Goal: Information Seeking & Learning: Learn about a topic

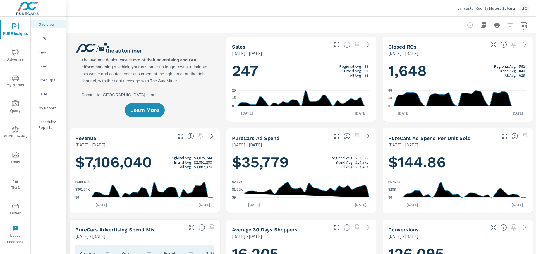
scroll to position [0, 0]
click at [16, 82] on span "My Market" at bounding box center [15, 82] width 27 height 14
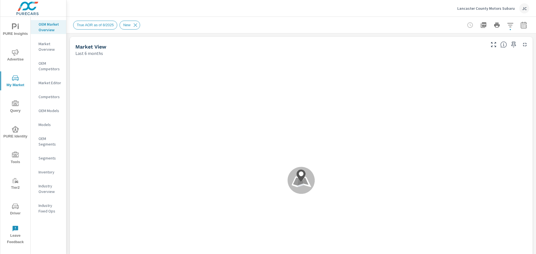
scroll to position [0, 0]
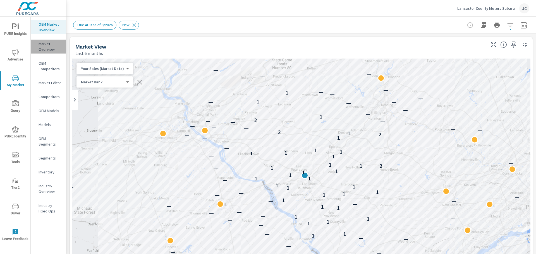
click at [45, 46] on p "Market Overview" at bounding box center [49, 46] width 23 height 11
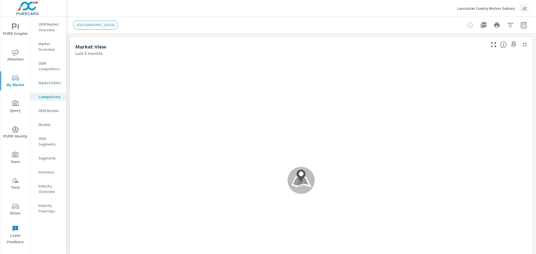
scroll to position [0, 0]
click at [48, 53] on div "Market Overview" at bounding box center [48, 47] width 35 height 14
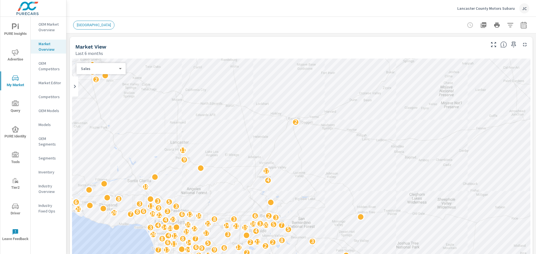
scroll to position [0, 0]
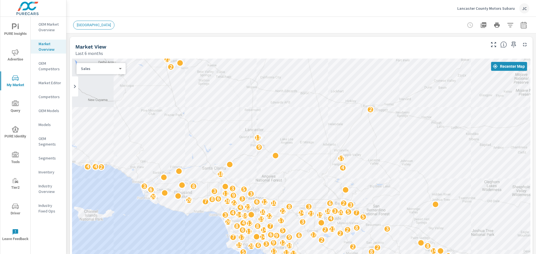
drag, startPoint x: 328, startPoint y: 95, endPoint x: 303, endPoint y: 126, distance: 40.0
click at [303, 126] on div "9 14 10 7 2 8 10 7 5 7 18 2 24 7 6 4 28 19 6 2 3 7 24 5 10 2 31 22 5 6 17 19 5 …" at bounding box center [301, 172] width 458 height 226
click at [507, 23] on icon "button" at bounding box center [510, 25] width 6 height 4
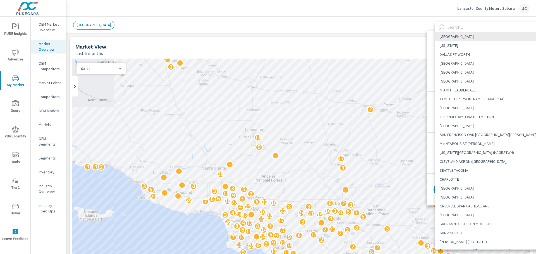
click at [494, 48] on body "PURE Insights Advertise My Market Query PURE Identity Tools Tier2 Driver Leave …" at bounding box center [268, 127] width 536 height 254
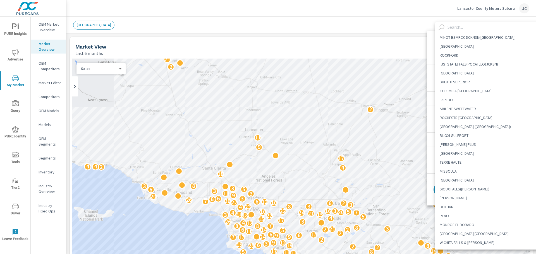
scroll to position [1199, 0]
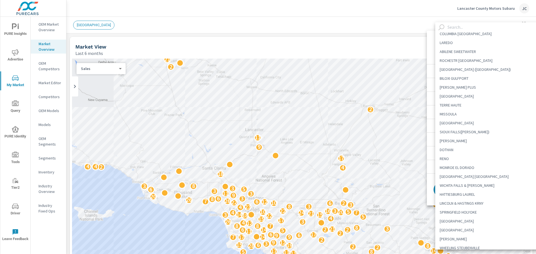
click at [450, 28] on input "text" at bounding box center [495, 27] width 100 height 10
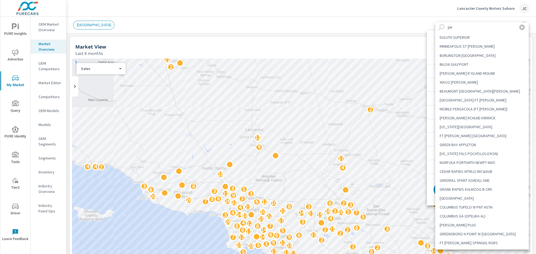
scroll to position [0, 0]
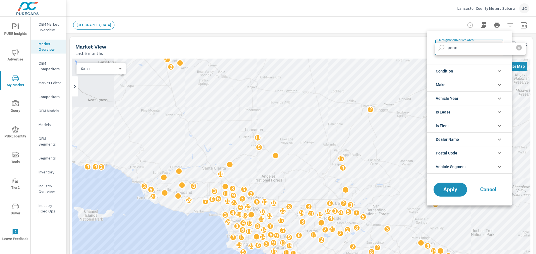
type input "penn"
click at [406, 44] on div at bounding box center [268, 127] width 536 height 254
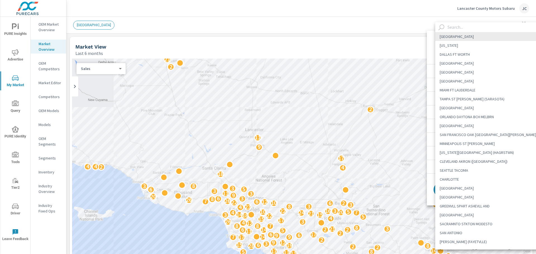
click at [478, 45] on body "PURE Insights Advertise My Market Query PURE Identity Tools Tier2 Driver Leave …" at bounding box center [268, 127] width 536 height 254
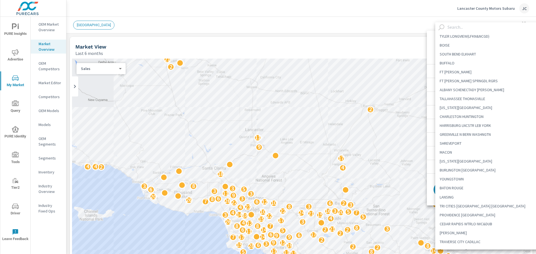
scroll to position [725, 0]
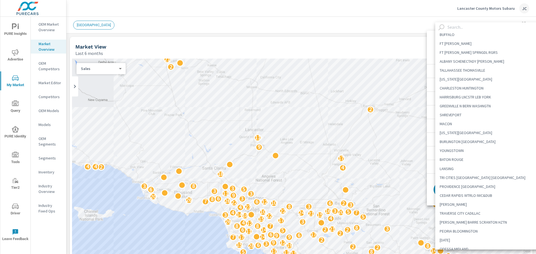
click at [458, 25] on input "text" at bounding box center [495, 27] width 100 height 10
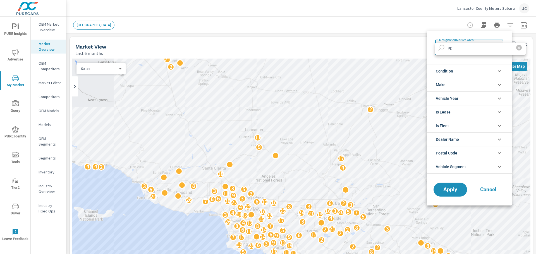
scroll to position [0, 0]
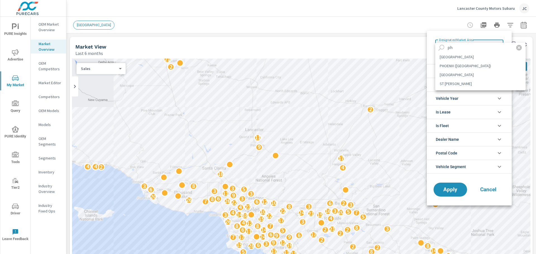
type input "ph"
click at [455, 59] on li "PHILADELPHIA" at bounding box center [480, 56] width 90 height 9
type Area "PHILADELPHIA"
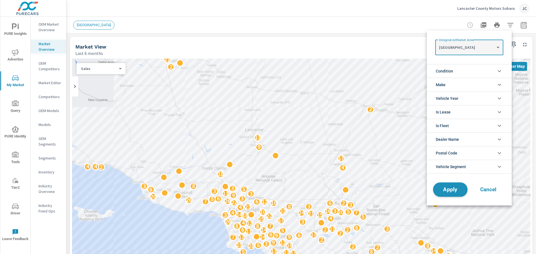
click at [454, 189] on span "Apply" at bounding box center [449, 189] width 23 height 5
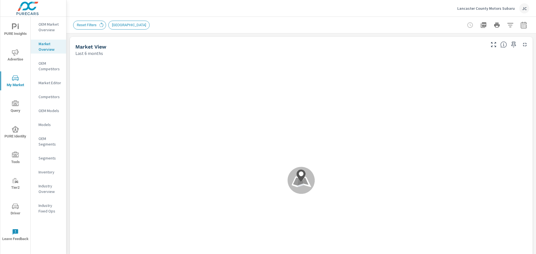
scroll to position [0, 0]
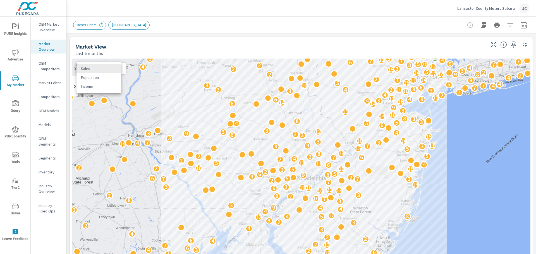
click at [119, 69] on body "PURE Insights Advertise My Market Query PURE Identity Tools Tier2 Driver Leave …" at bounding box center [268, 127] width 536 height 254
click at [311, 85] on div at bounding box center [268, 127] width 536 height 254
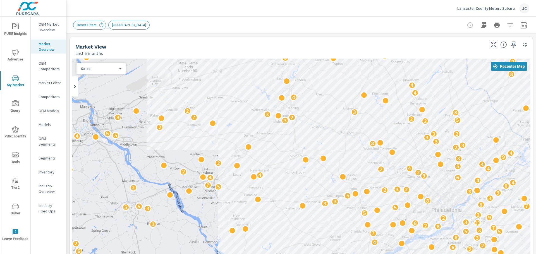
drag, startPoint x: 263, startPoint y: 119, endPoint x: 402, endPoint y: 82, distance: 143.8
click at [402, 82] on div "3 11 3 4 4 3 7 3 6 7 7 11 3 3 6 2 2 2 8 6 3 3 4 2 5 7 6 10 3 6 4 2 2 3 4 2 4 4 …" at bounding box center [301, 172] width 458 height 226
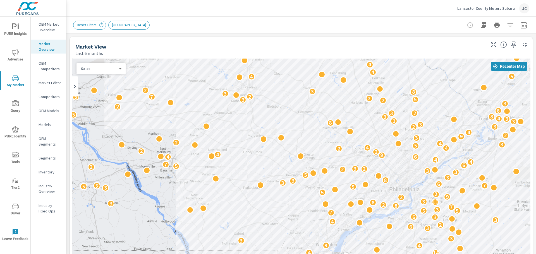
drag, startPoint x: 224, startPoint y: 104, endPoint x: 186, endPoint y: 83, distance: 43.8
click at [186, 83] on div "3 17 9 4 4 3 2 7 5 2 6 2 4 2 4 13 3 4 4 3 7 3 6 2 7 7 3 11 3 3 6 2 2 2 8 6 3 2 …" at bounding box center [301, 172] width 458 height 226
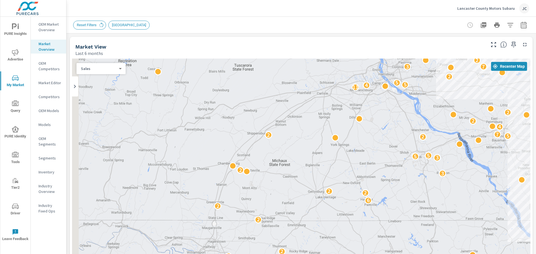
drag, startPoint x: 203, startPoint y: 137, endPoint x: 535, endPoint y: 107, distance: 333.3
click at [535, 107] on div "Market Overview Lancaster County Motors Subaru Report date range: Mar 01, 2025 …" at bounding box center [300, 135] width 469 height 237
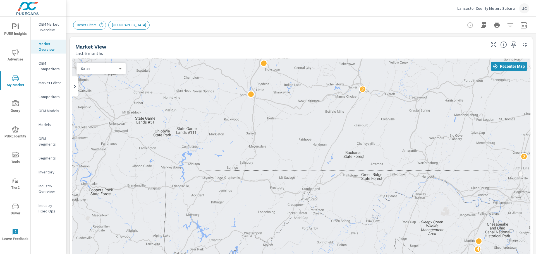
drag, startPoint x: 174, startPoint y: 145, endPoint x: 481, endPoint y: 95, distance: 311.1
click at [481, 95] on div "2 3 17 9 4 4 3 2 7 5 2 6 2 4 2 4 13 4 4 3 7 3 6 2 7 7 3 11 3 3 6 2 2 8 6 3 2 4 …" at bounding box center [301, 172] width 458 height 226
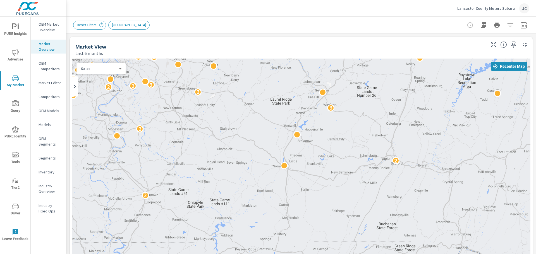
drag, startPoint x: 481, startPoint y: 95, endPoint x: 514, endPoint y: 167, distance: 79.1
click at [514, 167] on div "2 2 2 2 9 4 3 2 3 7 6 6 2 7 2 3 3 3 17 9 5 6 2 2 4 13 7 6 2 7 3 3 6 2 7 3 4 4 2…" at bounding box center [301, 172] width 458 height 226
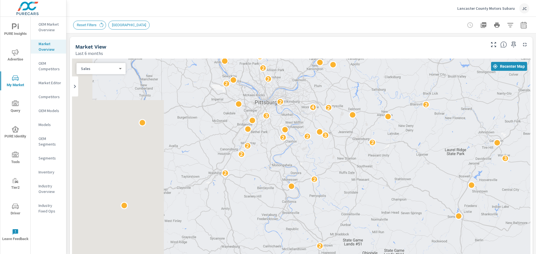
drag, startPoint x: 255, startPoint y: 138, endPoint x: 437, endPoint y: 189, distance: 188.3
click at [437, 189] on div "5 6 2 4 7 6 2 7 3 3 2 7 3 4 2 2 2 2 2 2 2 2 2 2 2 2 3 2 2 2 2 2 3 3 2 4 2 2 2 2…" at bounding box center [301, 172] width 458 height 226
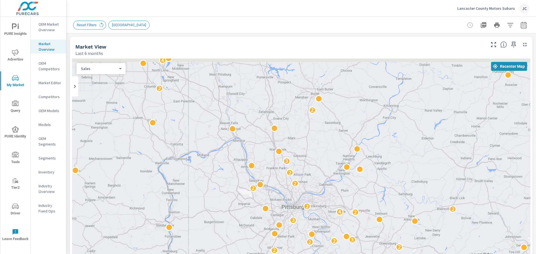
drag, startPoint x: 178, startPoint y: 161, endPoint x: 199, endPoint y: 267, distance: 108.3
click at [199, 254] on html "PURE Insights Advertise My Market Query PURE Identity Tools Tier2 Driver Leave …" at bounding box center [268, 127] width 536 height 254
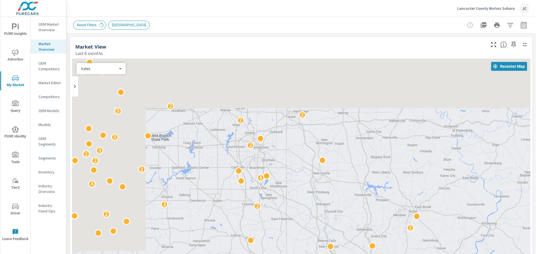
drag, startPoint x: 175, startPoint y: 150, endPoint x: 342, endPoint y: 266, distance: 203.2
click at [342, 254] on html "PURE Insights Advertise My Market Query PURE Identity Tools Tier2 Driver Leave …" at bounding box center [268, 127] width 536 height 254
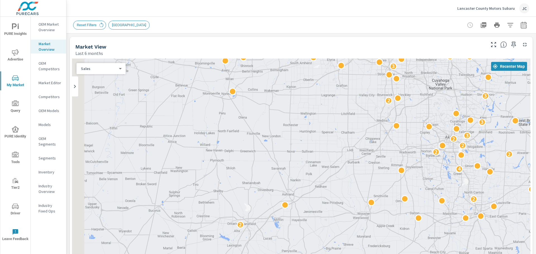
drag, startPoint x: 157, startPoint y: 209, endPoint x: 457, endPoint y: 196, distance: 299.9
click at [457, 196] on div "2 2 2 2 2 2 2 2 2 3 2 3 2 4 2 2 2 2 2 3 2 2 2 2 3 4 4 2 2 2 2 3 2 3 2 2 2 3 2 3…" at bounding box center [301, 172] width 458 height 226
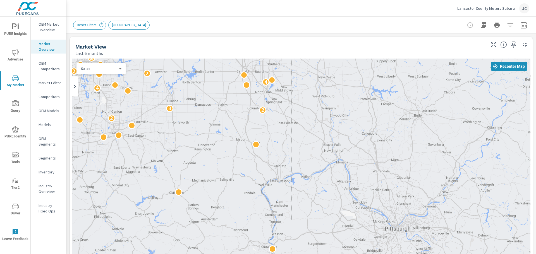
drag, startPoint x: 457, startPoint y: 196, endPoint x: 119, endPoint y: 105, distance: 349.6
click at [94, 113] on div "3 2 2 3 3 2 2 2 6 2 2 4 2 2 8 2 8 2 4 2 3 2 2 2 3 4 4 2 2 2 2 3 2 3 2 2 3 2 2" at bounding box center [207, 241] width 536 height 301
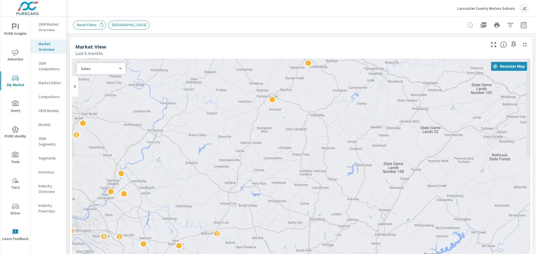
drag, startPoint x: 461, startPoint y: 114, endPoint x: 120, endPoint y: 116, distance: 340.0
click at [120, 116] on div "2 2 2 2 2 3 2 2 2 2 2 3 3 2 4 2 2 2 2 2 3 2 2 2 3 4 4 2 2 2 2 3 2 3 2 2 2 3 2 3…" at bounding box center [301, 172] width 458 height 226
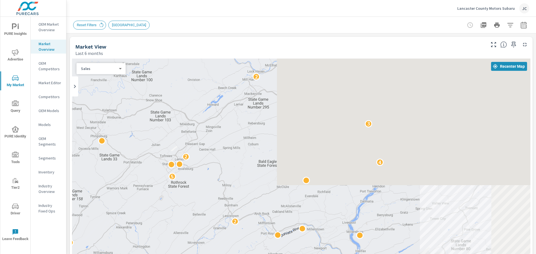
drag, startPoint x: 368, startPoint y: 115, endPoint x: 60, endPoint y: 141, distance: 308.7
click at [60, 141] on div "PURE Insights Advertise My Market Query PURE Identity Tools Tier2 Driver Leave …" at bounding box center [268, 127] width 536 height 254
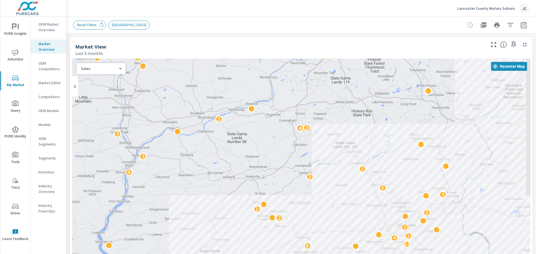
drag, startPoint x: 291, startPoint y: 117, endPoint x: 43, endPoint y: 127, distance: 248.4
click at [43, 127] on div "PURE Insights Advertise My Market Query PURE Identity Tools Tier2 Driver Leave …" at bounding box center [268, 127] width 536 height 254
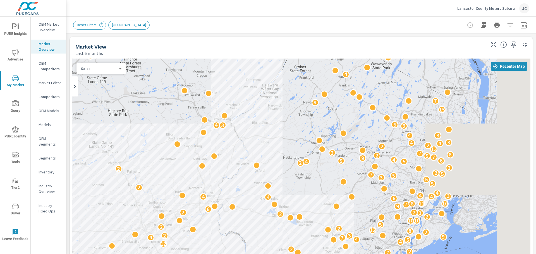
drag, startPoint x: 305, startPoint y: 112, endPoint x: 61, endPoint y: 111, distance: 244.3
click at [61, 111] on div "PURE Insights Advertise My Market Query PURE Identity Tools Tier2 Driver Leave …" at bounding box center [268, 127] width 536 height 254
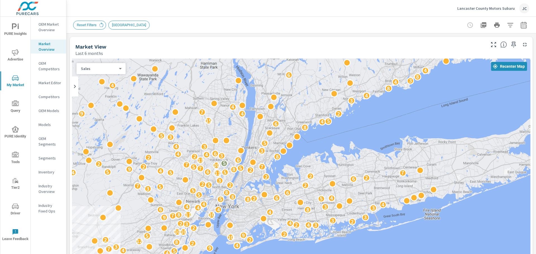
drag, startPoint x: 313, startPoint y: 114, endPoint x: 78, endPoint y: 125, distance: 234.6
click at [78, 125] on div "3 3 6 2 4 3 3 6 7 5 5 3 7 8 2 3 8 11 3 2 2 9 2 5 11 3 5 4 7 6 3 3 8 3 2 5 3 3 2…" at bounding box center [301, 172] width 458 height 226
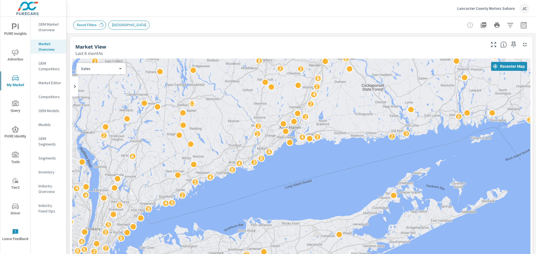
drag, startPoint x: 291, startPoint y: 110, endPoint x: 98, endPoint y: 163, distance: 200.5
click at [132, 176] on div "2 11 7 2 2 14 2 2 3 2 4 3 2 8 3 3 4 12 8 2 6 8 5 3 2 9 2 3 5 3 2 2 2 4 3 6 5 3 …" at bounding box center [301, 172] width 458 height 226
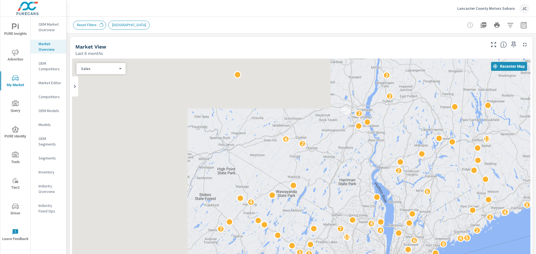
drag, startPoint x: 142, startPoint y: 126, endPoint x: 479, endPoint y: 267, distance: 365.3
click at [479, 254] on html "PURE Insights Advertise My Market Query PURE Identity Tools Tier2 Driver Leave …" at bounding box center [268, 127] width 536 height 254
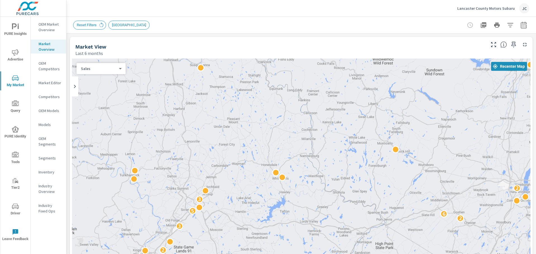
drag, startPoint x: 382, startPoint y: 193, endPoint x: 254, endPoint y: 267, distance: 148.6
click at [254, 254] on html "PURE Insights Advertise My Market Query PURE Identity Tools Tier2 Driver Leave …" at bounding box center [268, 127] width 536 height 254
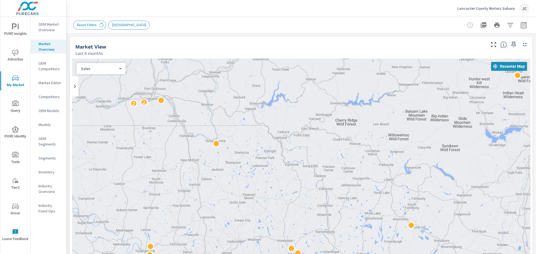
drag, startPoint x: 258, startPoint y: 165, endPoint x: 274, endPoint y: 240, distance: 77.6
click at [274, 240] on div "7 2 5 3 6 2 2 4 3 2 6 2 2 2 2 11 5 4 5 5 6 4 2 8 9 7 5 3 5 2 7 10 7 2 5 13 6 2 …" at bounding box center [301, 172] width 458 height 226
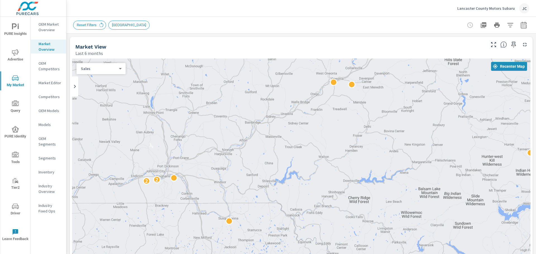
drag, startPoint x: 279, startPoint y: 189, endPoint x: 292, endPoint y: 267, distance: 79.4
click at [292, 254] on html "PURE Insights Advertise My Market Query PURE Identity Tools Tier2 Driver Leave …" at bounding box center [268, 127] width 536 height 254
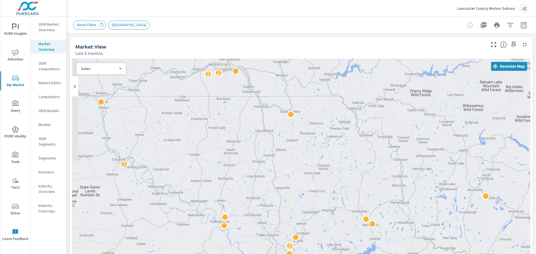
drag, startPoint x: 284, startPoint y: 240, endPoint x: 374, endPoint y: 89, distance: 175.7
click at [374, 89] on div "2 5 3 4 3 4 6 3 10 3 2 2 3 2 6 12 5 3 2 2 2 2 2 2 2 2 2 2 2 2 3" at bounding box center [301, 172] width 458 height 226
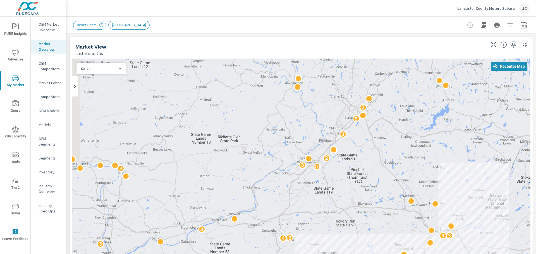
drag, startPoint x: 251, startPoint y: 208, endPoint x: 295, endPoint y: 116, distance: 102.1
click at [295, 116] on div "8 2 2 6 12 4 5 4 7 4 9 3 2 4 2 2 8 12 2 2 2 10 5 9 10 10 2 2 2 3 2 2 6 2 9 7 10…" at bounding box center [301, 172] width 458 height 226
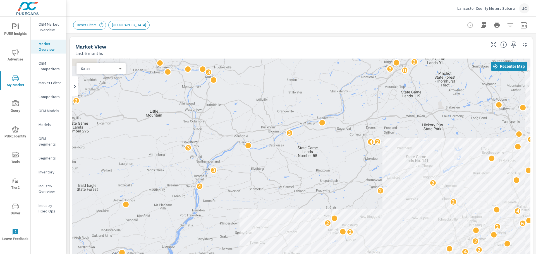
drag, startPoint x: 230, startPoint y: 170, endPoint x: 309, endPoint y: 89, distance: 113.8
click at [309, 89] on div "8 3 2 2 3 3 8 2 8 3 3 3 4 12 11 3 8 4 2 5 3 2 5 6 8 5 2 3 2 3 5 2 2 7 3 2 9 3 8…" at bounding box center [301, 172] width 458 height 226
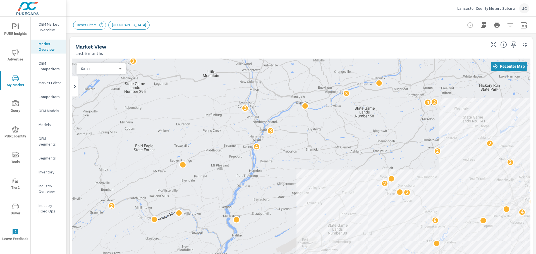
drag, startPoint x: 205, startPoint y: 172, endPoint x: 262, endPoint y: 132, distance: 69.6
click at [262, 132] on div "6 6 2 4 3 2 3 2 6 7 5 5 3 7 8 2 3 8 11 3 2 2 9 2 5 3 5 5 5 7 6 3 3 8 3 5 3 3 2 …" at bounding box center [301, 172] width 458 height 226
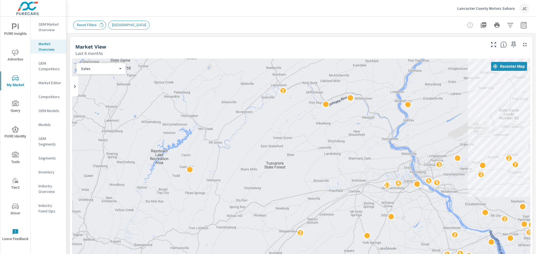
drag, startPoint x: 288, startPoint y: 172, endPoint x: 461, endPoint y: 56, distance: 207.9
click at [461, 56] on div "Market View Last 6 months ← Move left → Move right ↑ Move up ↓ Move down + Zoom…" at bounding box center [301, 171] width 462 height 268
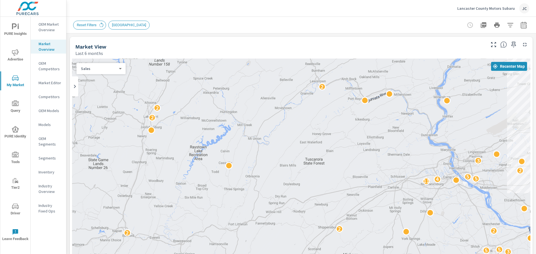
drag, startPoint x: 288, startPoint y: 107, endPoint x: 328, endPoint y: 103, distance: 40.1
click at [328, 103] on div "2 2 8 6 3 2 4 2 5 7 3 6 4 3 4 4 4 6 5 2 6 4 4 2 2 8 12 4 2 9 3 2 6 2 2 4 3 2 5 …" at bounding box center [301, 172] width 458 height 226
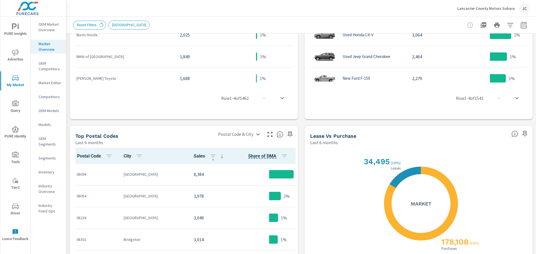
scroll to position [369, 0]
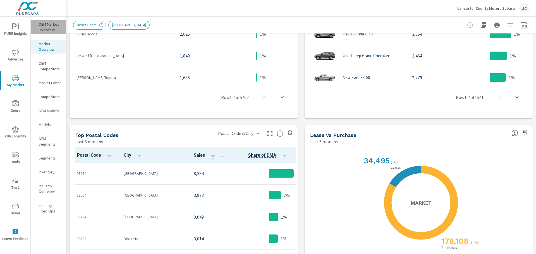
click at [55, 29] on p "OEM Market Overview" at bounding box center [49, 26] width 23 height 11
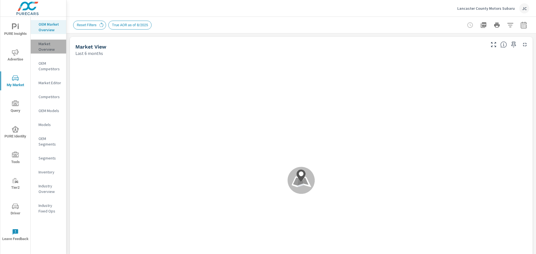
click at [46, 47] on p "Market Overview" at bounding box center [49, 46] width 23 height 11
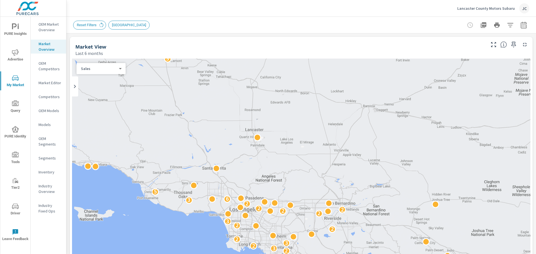
click at [54, 32] on p "OEM Market Overview" at bounding box center [49, 26] width 23 height 11
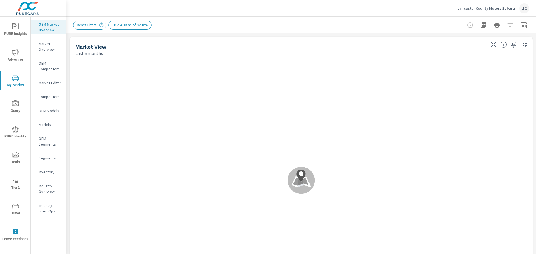
scroll to position [0, 0]
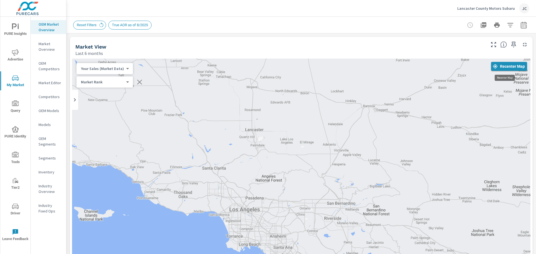
click at [505, 66] on span "Recenter Map" at bounding box center [509, 66] width 32 height 5
click at [495, 66] on span "Recenter Map" at bounding box center [509, 66] width 32 height 5
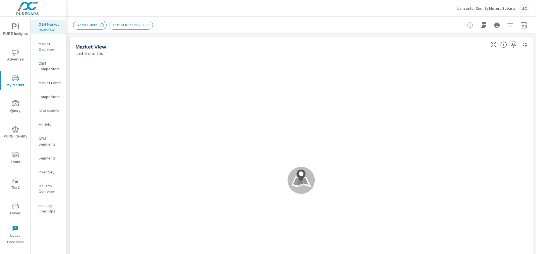
scroll to position [0, 0]
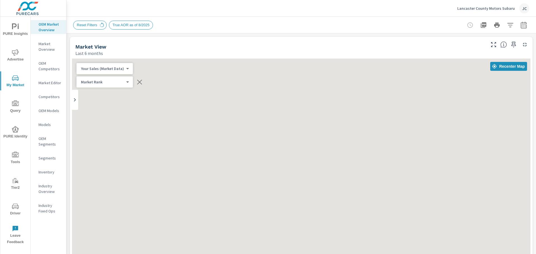
scroll to position [0, 0]
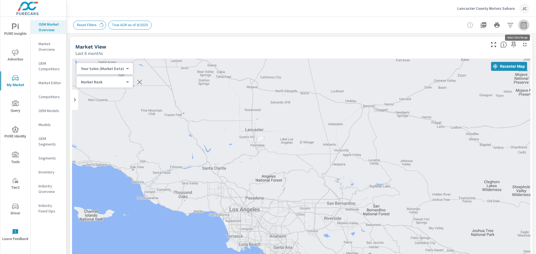
click at [521, 25] on icon "button" at bounding box center [523, 26] width 4 height 2
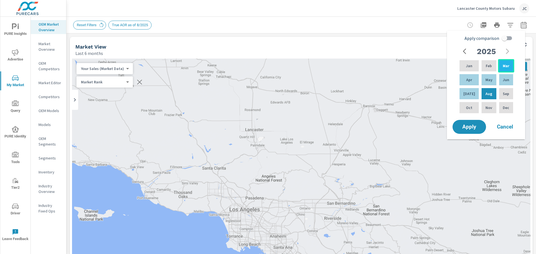
click at [503, 66] on p "Mar" at bounding box center [505, 66] width 6 height 6
click at [471, 81] on div "Apr" at bounding box center [468, 79] width 21 height 13
click at [483, 77] on div "May" at bounding box center [488, 79] width 17 height 13
drag, startPoint x: 491, startPoint y: 95, endPoint x: 502, endPoint y: 63, distance: 34.2
click at [502, 63] on div "Jan Feb Mar Apr May Jun Jul Aug Sep Oct Nov Dec" at bounding box center [486, 86] width 56 height 55
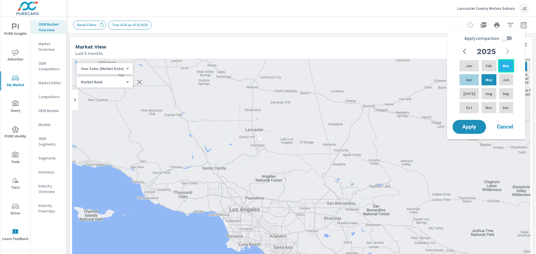
click at [507, 62] on div "Mar" at bounding box center [506, 65] width 16 height 13
click at [502, 82] on p "Jun" at bounding box center [505, 80] width 6 height 6
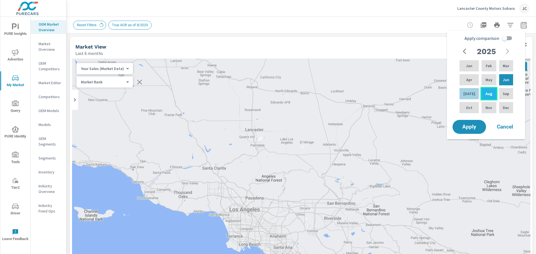
drag, startPoint x: 504, startPoint y: 62, endPoint x: 479, endPoint y: 91, distance: 38.0
click at [479, 91] on div "Jan Feb Mar Apr May Jun Jul Aug Sep Oct Nov Dec" at bounding box center [486, 86] width 56 height 55
drag, startPoint x: 504, startPoint y: 127, endPoint x: 499, endPoint y: 127, distance: 5.6
click at [504, 127] on span "Cancel" at bounding box center [504, 126] width 22 height 5
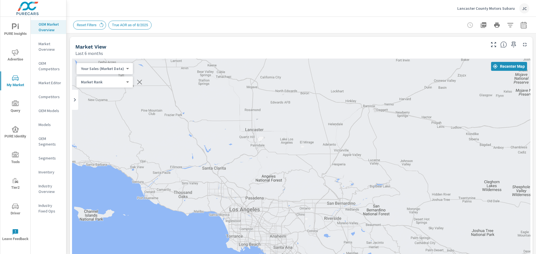
click at [56, 106] on nav "OEM Market Overview Market Overview OEM Competitors Market Editor Competitors O…" at bounding box center [48, 120] width 35 height 206
click at [55, 111] on p "OEM Models" at bounding box center [49, 111] width 23 height 6
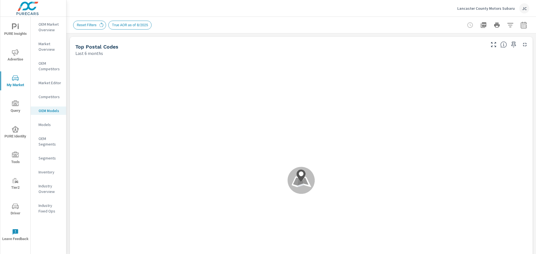
scroll to position [0, 0]
click at [85, 23] on span "Reset Filters" at bounding box center [86, 25] width 26 height 4
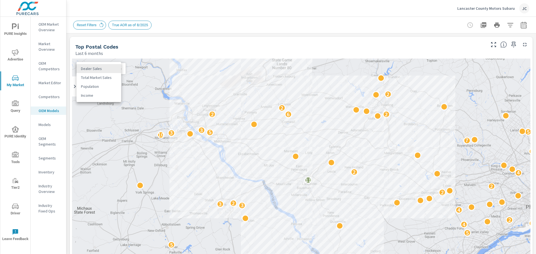
click at [120, 70] on body "PURE Insights Advertise My Market Query PURE Identity Tools Tier2 Driver Leave …" at bounding box center [268, 127] width 536 height 254
click at [113, 76] on li "Total Market Sales" at bounding box center [98, 77] width 45 height 9
click at [119, 70] on body "PURE Insights Advertise My Market Query PURE Identity Tools Tier2 Driver Leave …" at bounding box center [268, 127] width 536 height 254
click at [115, 59] on li "Dealer Sales" at bounding box center [98, 59] width 45 height 9
click at [53, 25] on p "OEM Market Overview" at bounding box center [49, 26] width 23 height 11
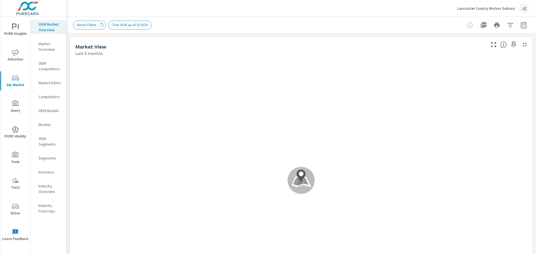
scroll to position [0, 0]
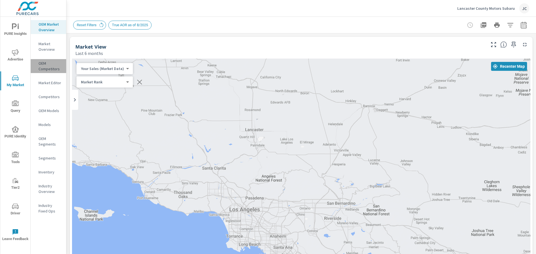
click at [56, 67] on p "OEM Competitors" at bounding box center [49, 66] width 23 height 11
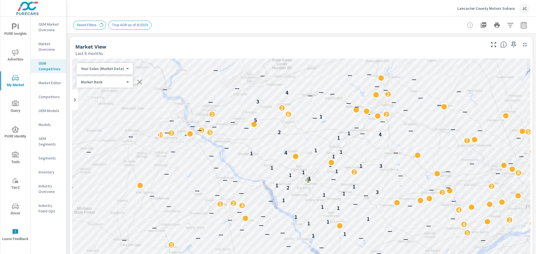
scroll to position [0, 0]
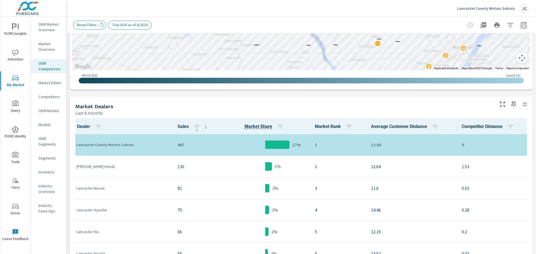
scroll to position [263, 0]
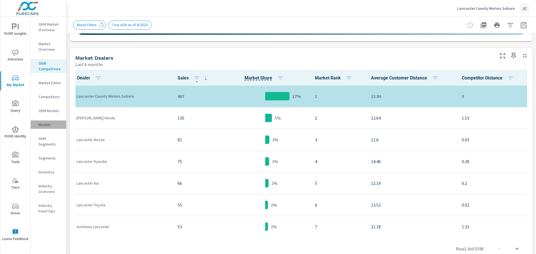
click at [53, 126] on p "Models" at bounding box center [49, 125] width 23 height 6
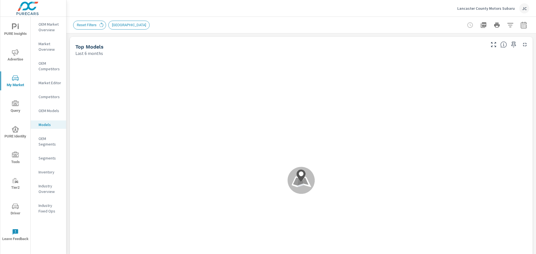
scroll to position [0, 0]
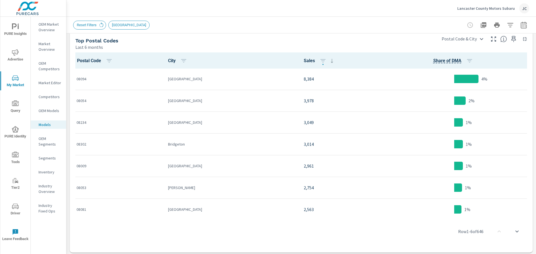
scroll to position [511, 0]
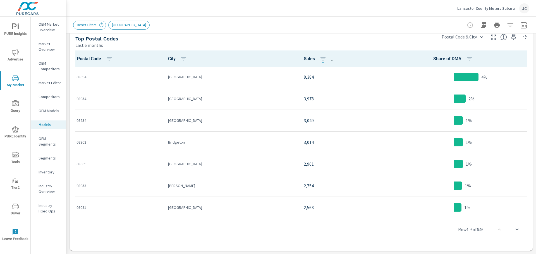
click at [47, 174] on p "Inventory" at bounding box center [49, 172] width 23 height 6
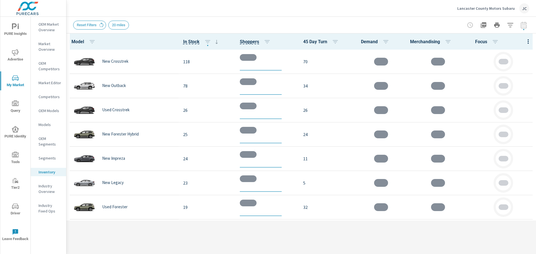
scroll to position [0, 0]
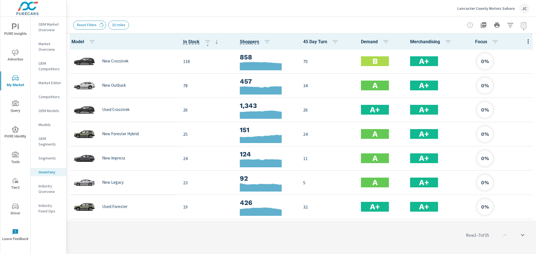
click at [522, 239] on button "scroll to bottom" at bounding box center [521, 234] width 13 height 13
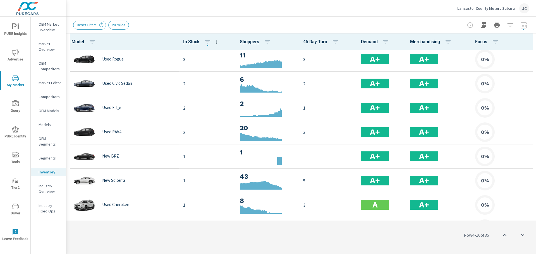
scroll to position [390, 0]
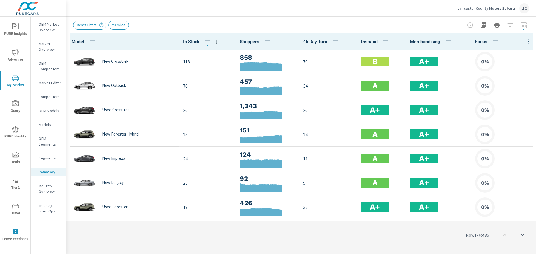
click at [45, 111] on p "OEM Models" at bounding box center [49, 111] width 23 height 6
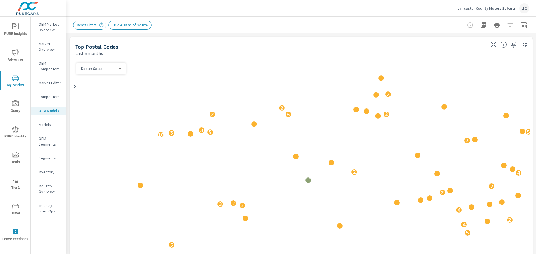
scroll to position [0, 0]
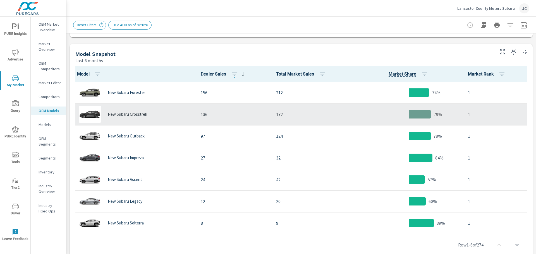
scroll to position [28, 0]
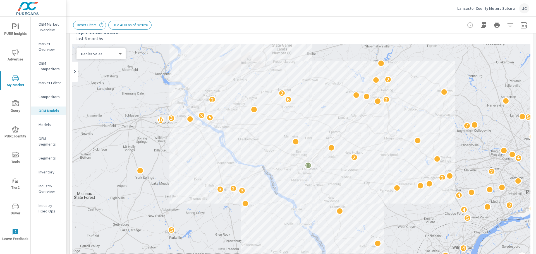
scroll to position [23, 0]
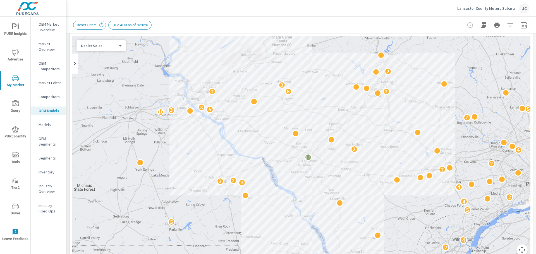
click at [44, 51] on p "Market Overview" at bounding box center [49, 46] width 23 height 11
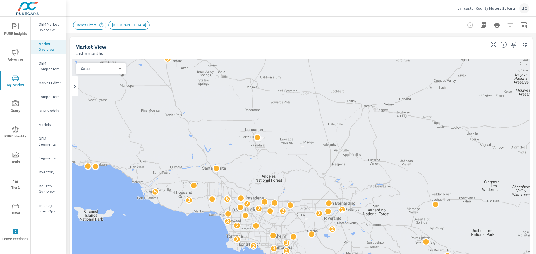
scroll to position [0, 0]
click at [49, 27] on p "OEM Market Overview" at bounding box center [49, 26] width 23 height 11
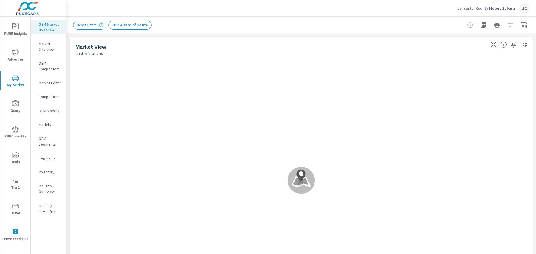
scroll to position [0, 0]
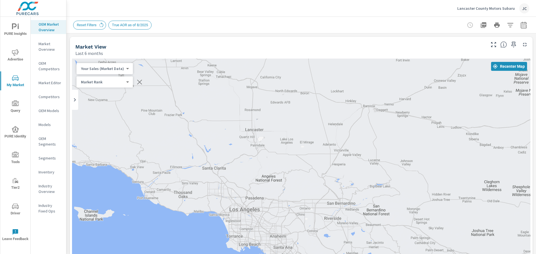
scroll to position [0, 0]
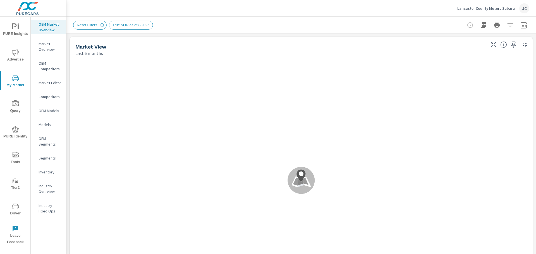
scroll to position [0, 0]
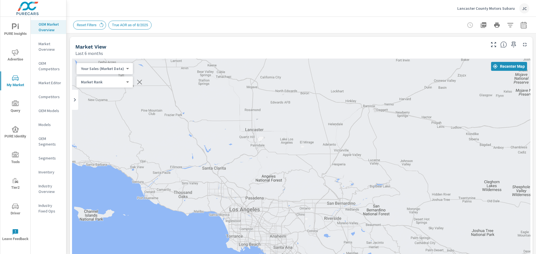
scroll to position [0, 0]
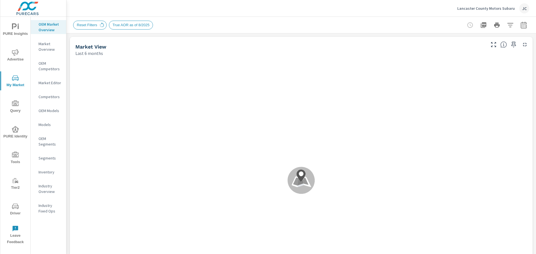
scroll to position [0, 0]
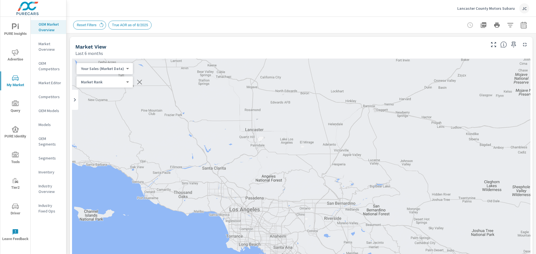
scroll to position [0, 0]
click at [45, 45] on p "Market Overview" at bounding box center [49, 46] width 23 height 11
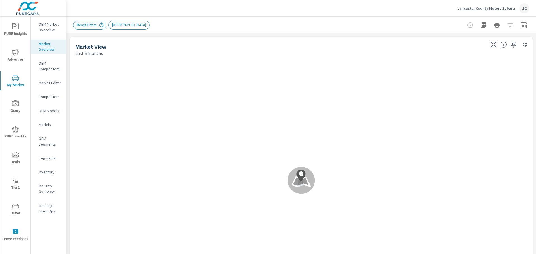
click at [98, 24] on icon at bounding box center [101, 25] width 6 height 6
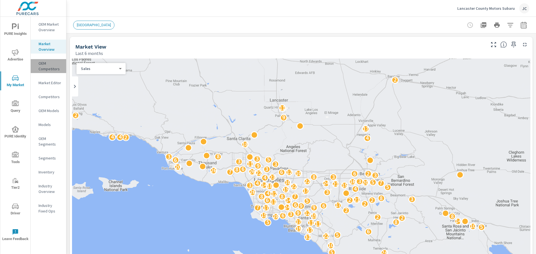
click at [51, 67] on p "OEM Competitors" at bounding box center [49, 66] width 23 height 11
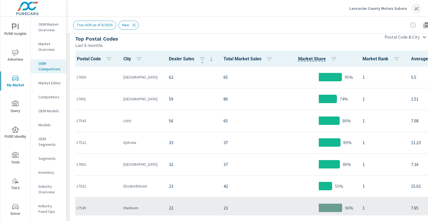
scroll to position [511, 0]
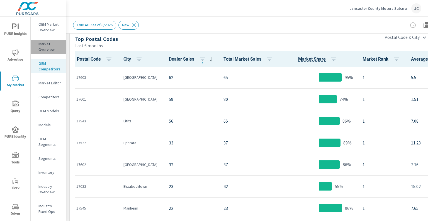
click at [42, 42] on p "Market Overview" at bounding box center [49, 46] width 23 height 11
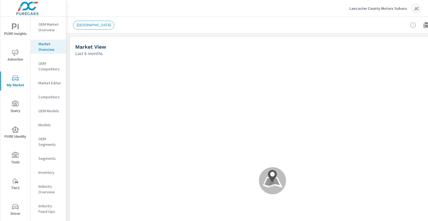
click at [46, 22] on p "OEM Market Overview" at bounding box center [49, 26] width 23 height 11
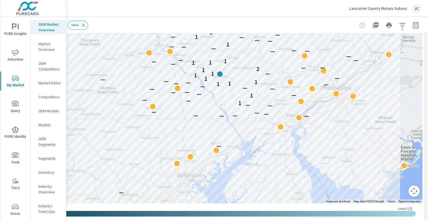
scroll to position [75, 55]
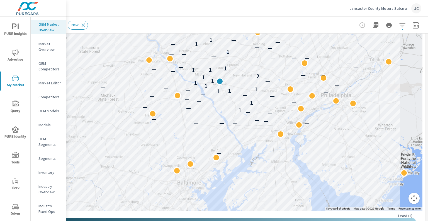
scroll to position [0, 55]
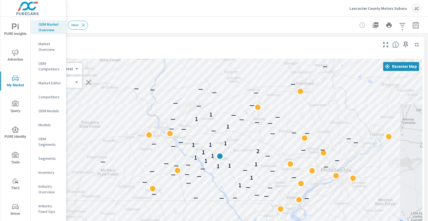
click at [56, 44] on p "Market Overview" at bounding box center [49, 46] width 23 height 11
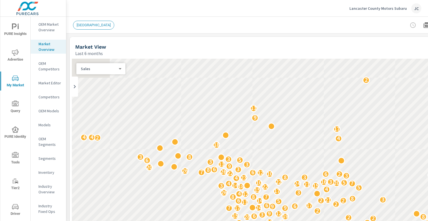
click at [51, 70] on p "OEM Competitors" at bounding box center [49, 66] width 23 height 11
